Goal: Information Seeking & Learning: Learn about a topic

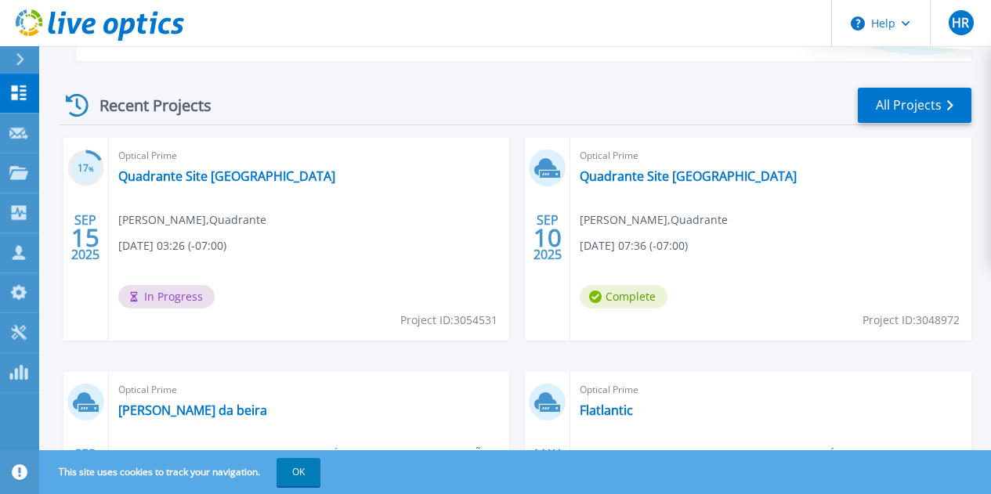
scroll to position [468, 0]
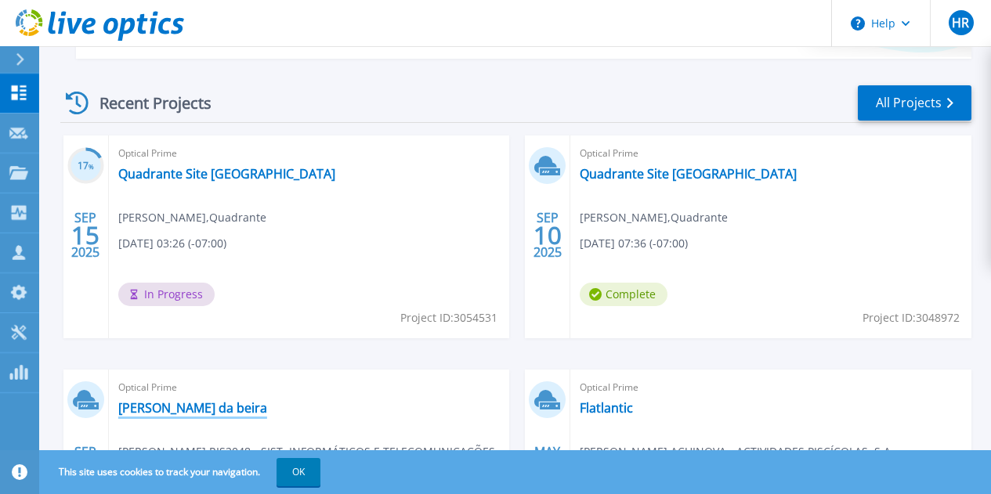
click at [267, 400] on link "[PERSON_NAME] da beira" at bounding box center [192, 408] width 149 height 16
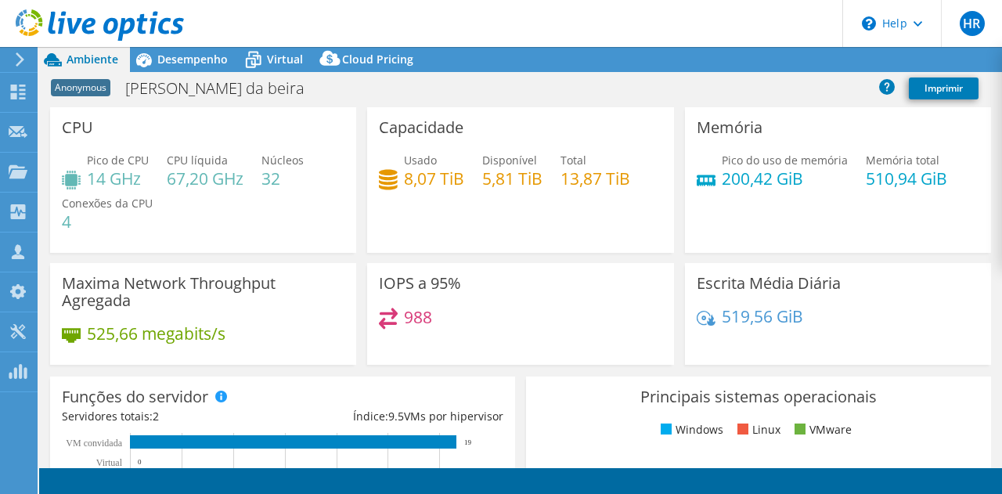
select select "USD"
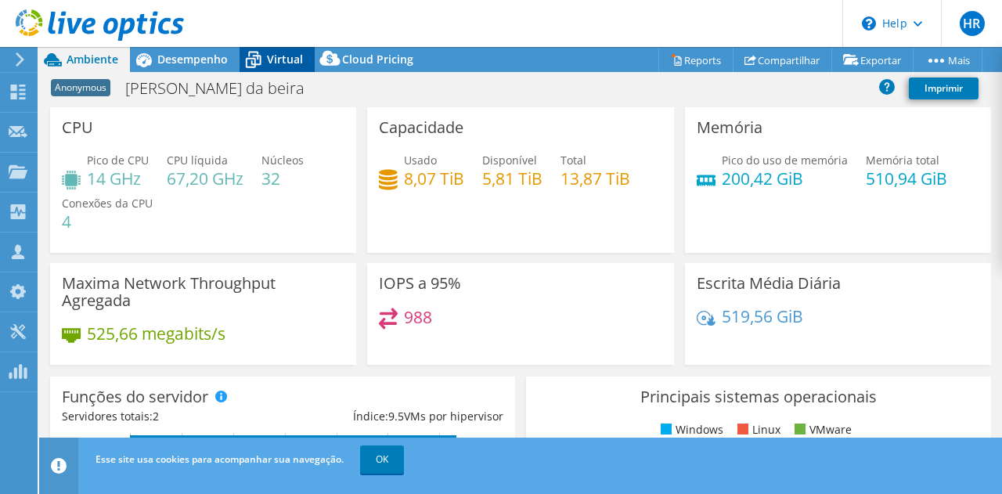
click at [288, 62] on span "Virtual" at bounding box center [285, 59] width 36 height 15
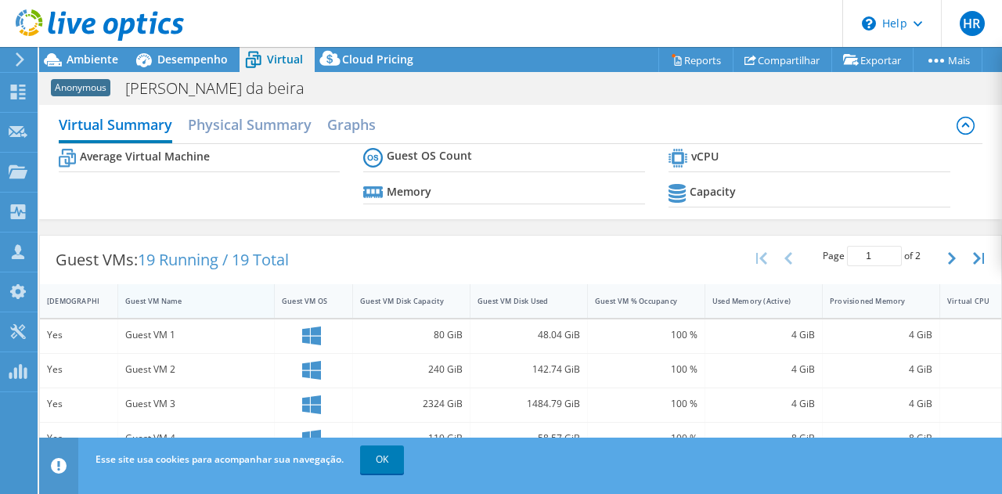
scroll to position [6, 0]
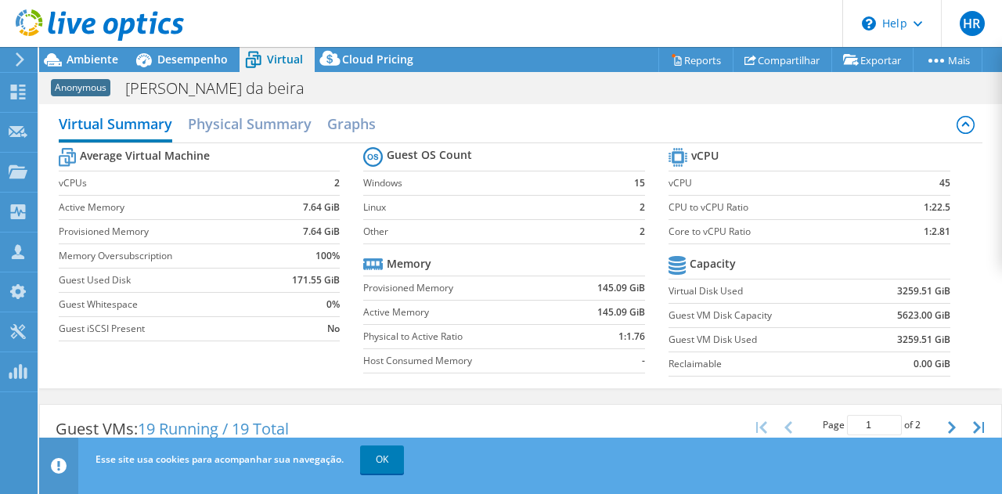
click at [174, 51] on div at bounding box center [92, 26] width 184 height 52
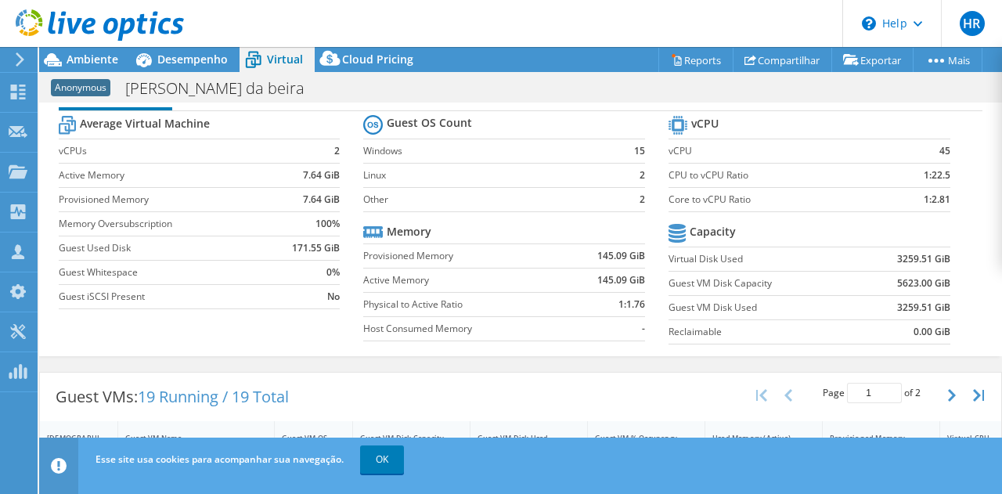
scroll to position [0, 0]
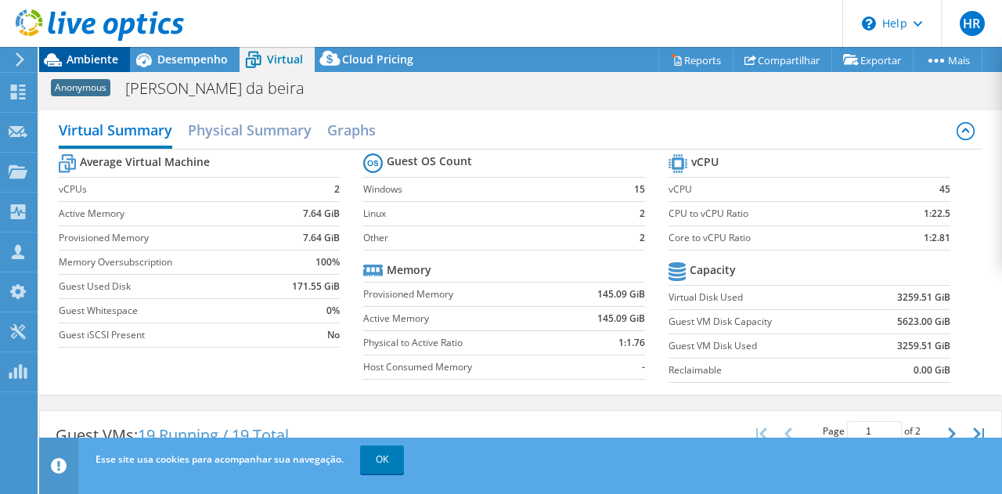
click at [74, 52] on span "Ambiente" at bounding box center [93, 59] width 52 height 15
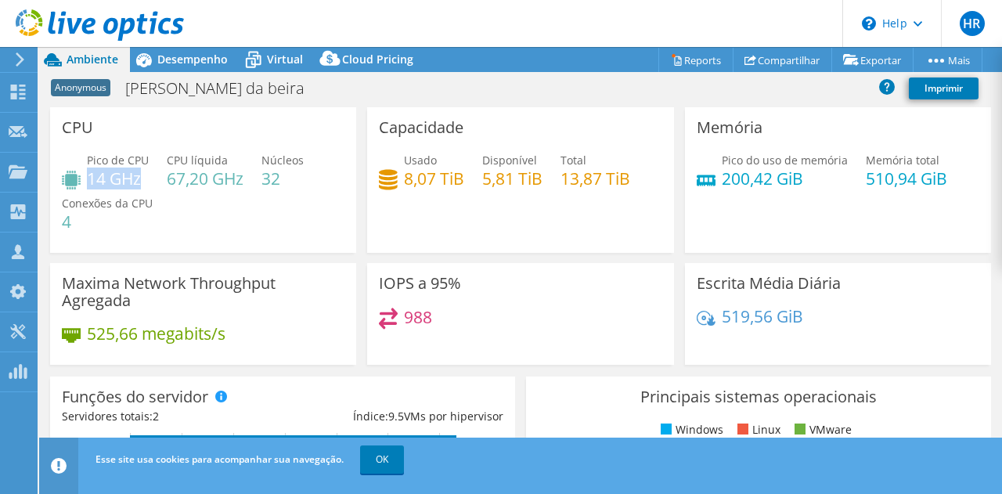
drag, startPoint x: 91, startPoint y: 174, endPoint x: 146, endPoint y: 183, distance: 55.6
click at [146, 183] on h4 "14 GHz" at bounding box center [118, 178] width 62 height 17
click at [269, 181] on h4 "32" at bounding box center [283, 178] width 42 height 17
click at [215, 63] on span "Desempenho" at bounding box center [192, 59] width 70 height 15
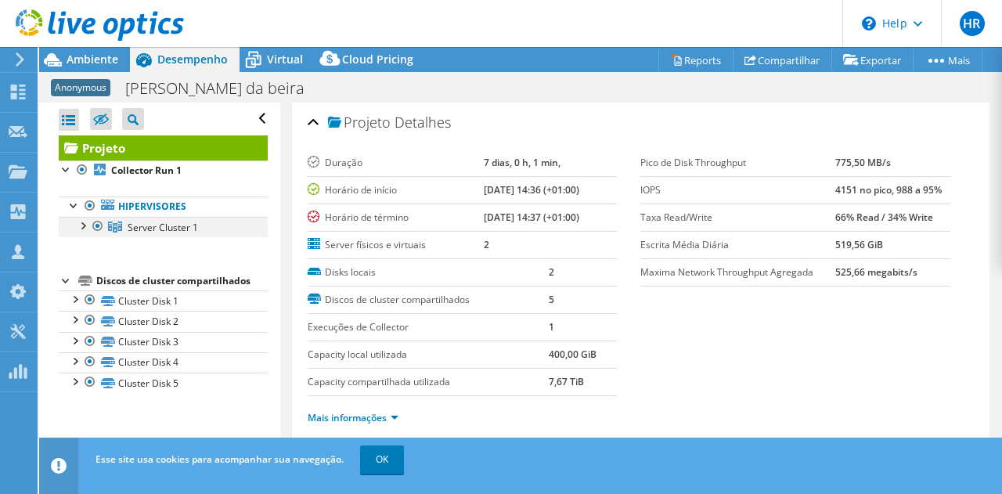
click at [81, 229] on div at bounding box center [82, 225] width 16 height 16
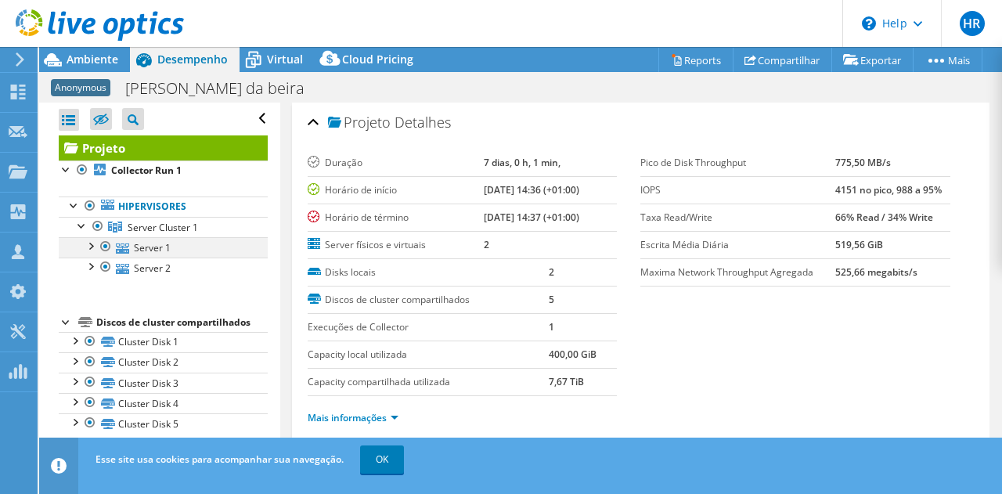
click at [92, 247] on div at bounding box center [90, 245] width 16 height 16
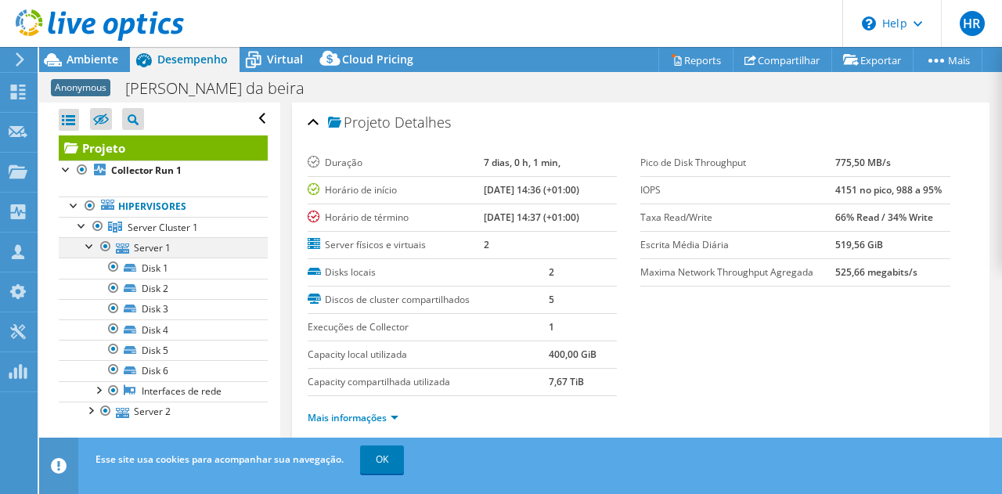
click at [92, 247] on div at bounding box center [90, 245] width 16 height 16
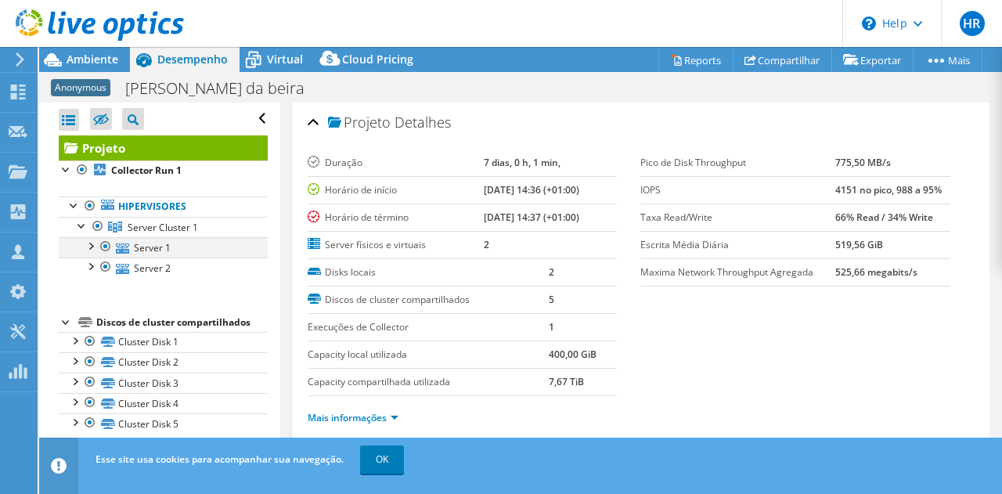
click at [97, 246] on div at bounding box center [90, 245] width 16 height 16
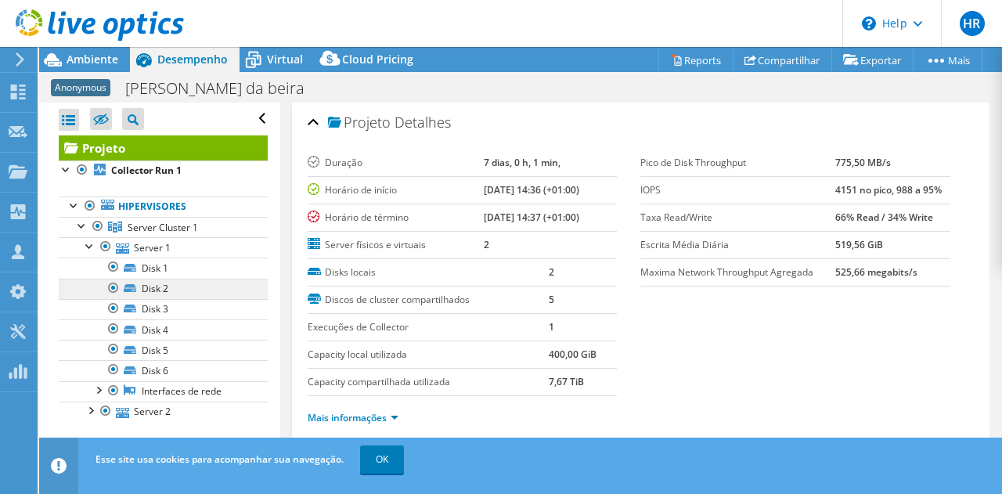
scroll to position [4, 0]
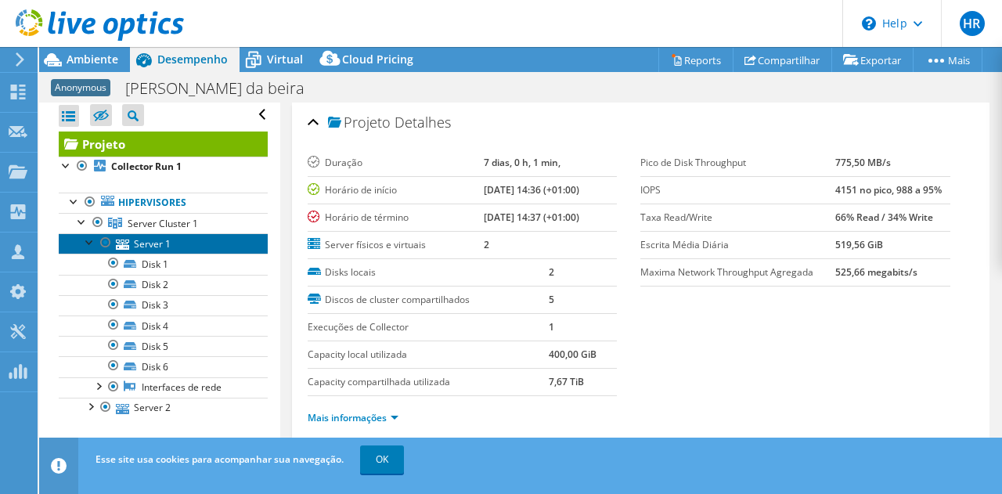
click at [163, 246] on link "Server 1" at bounding box center [163, 243] width 209 height 20
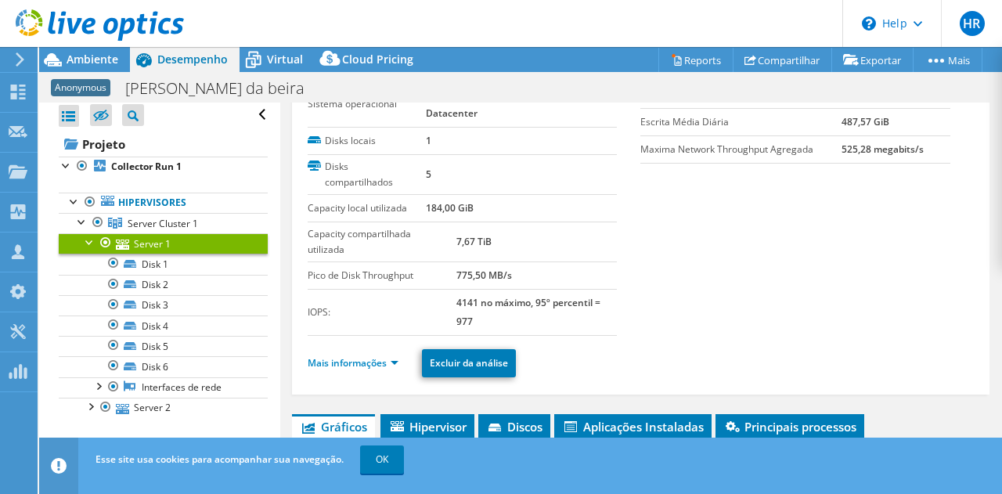
scroll to position [69, 0]
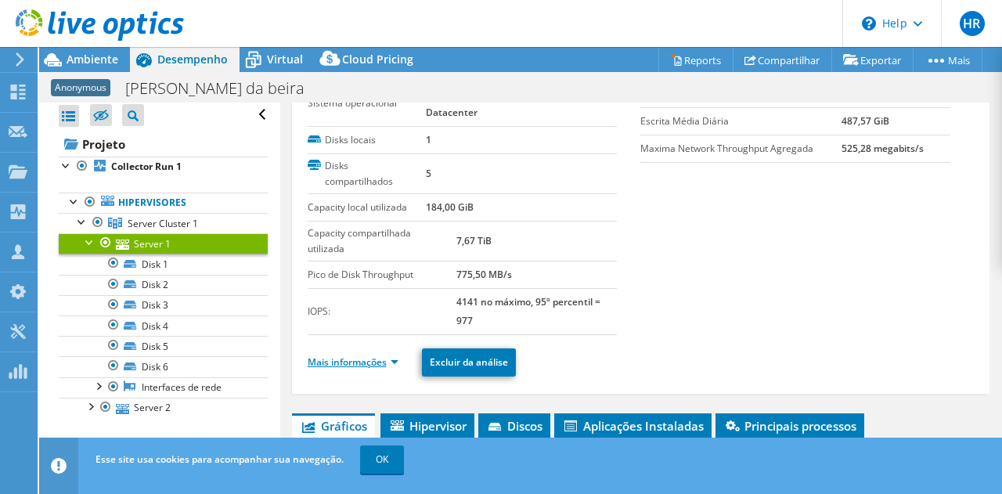
click at [393, 361] on link "Mais informações" at bounding box center [353, 362] width 91 height 13
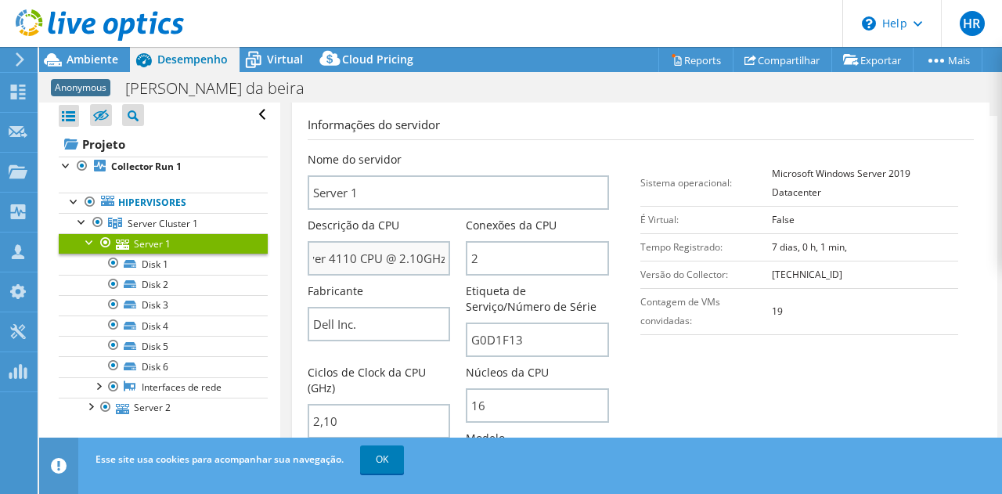
scroll to position [0, 105]
click at [108, 56] on span "Ambiente" at bounding box center [93, 59] width 52 height 15
